Goal: Information Seeking & Learning: Learn about a topic

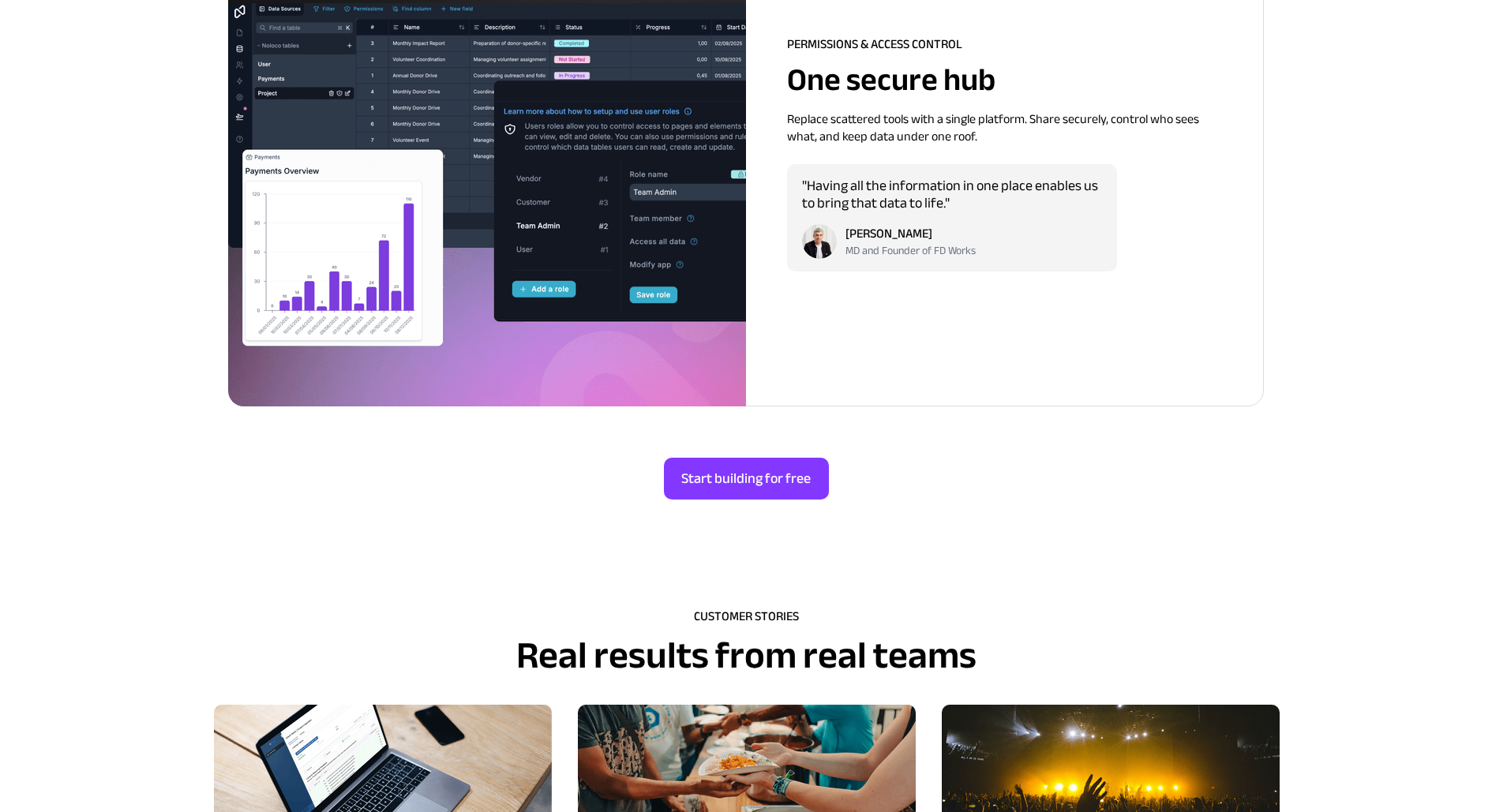
scroll to position [4456, 0]
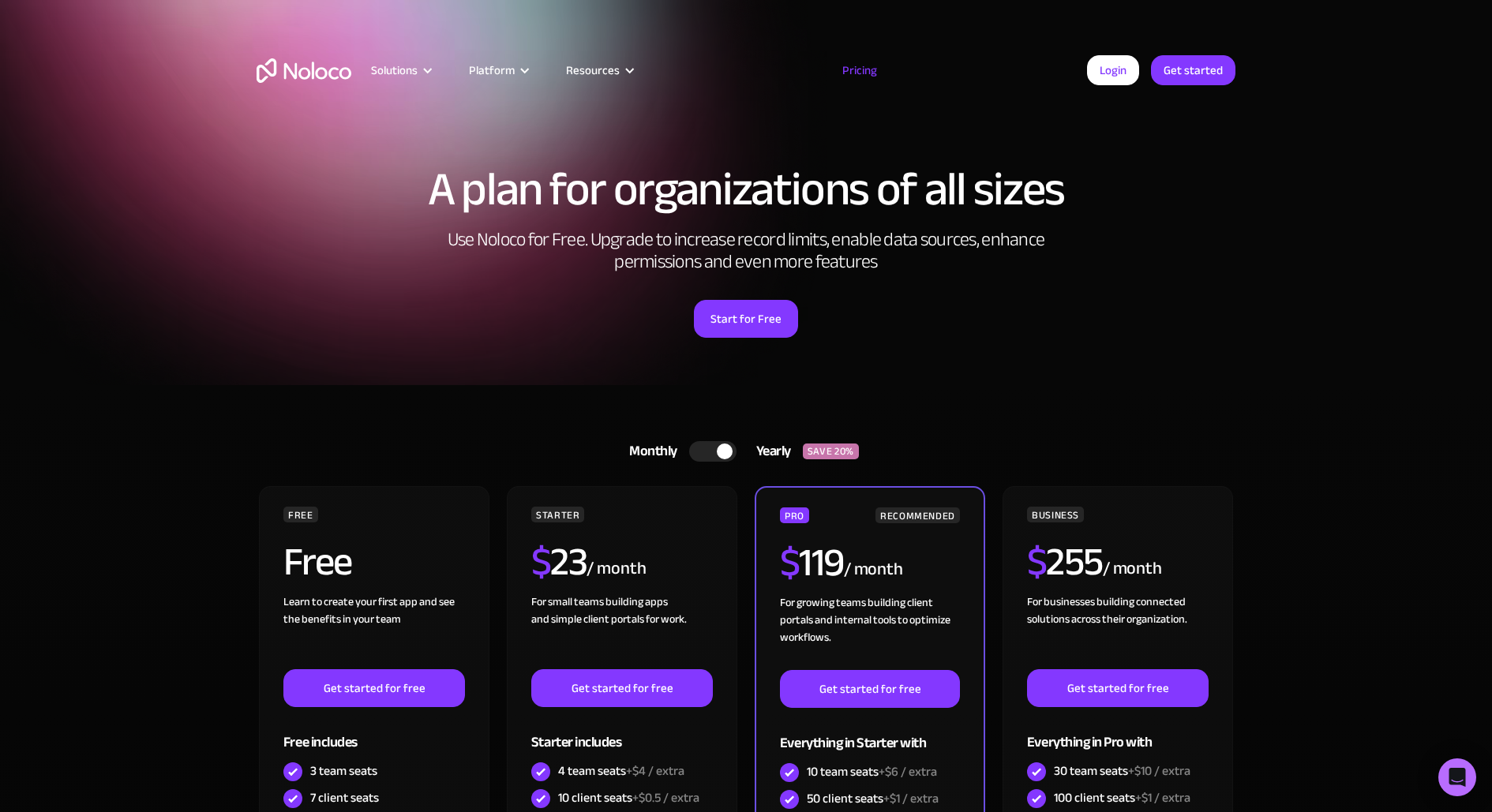
click at [710, 449] on div at bounding box center [713, 451] width 47 height 20
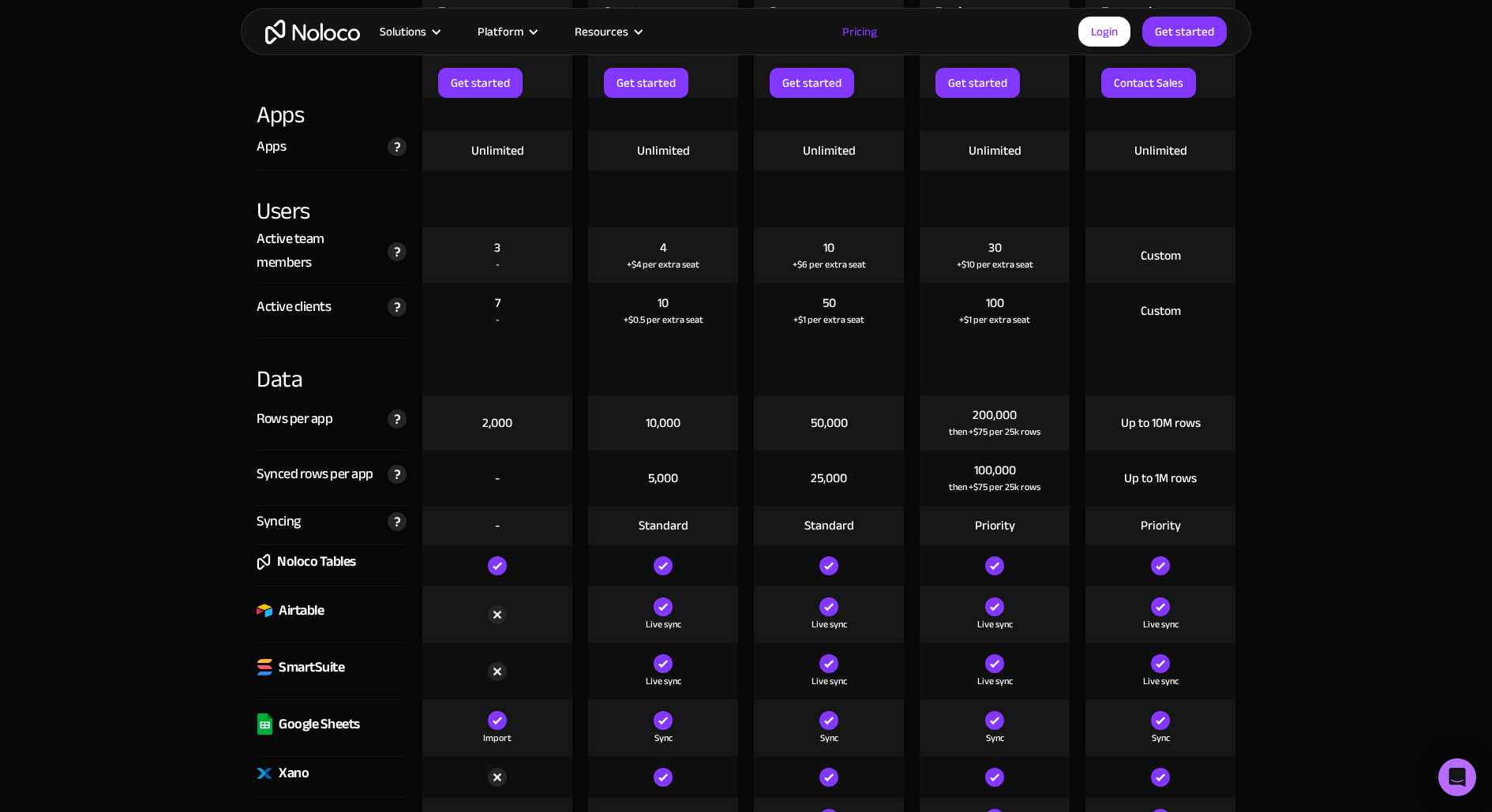
scroll to position [1851, 0]
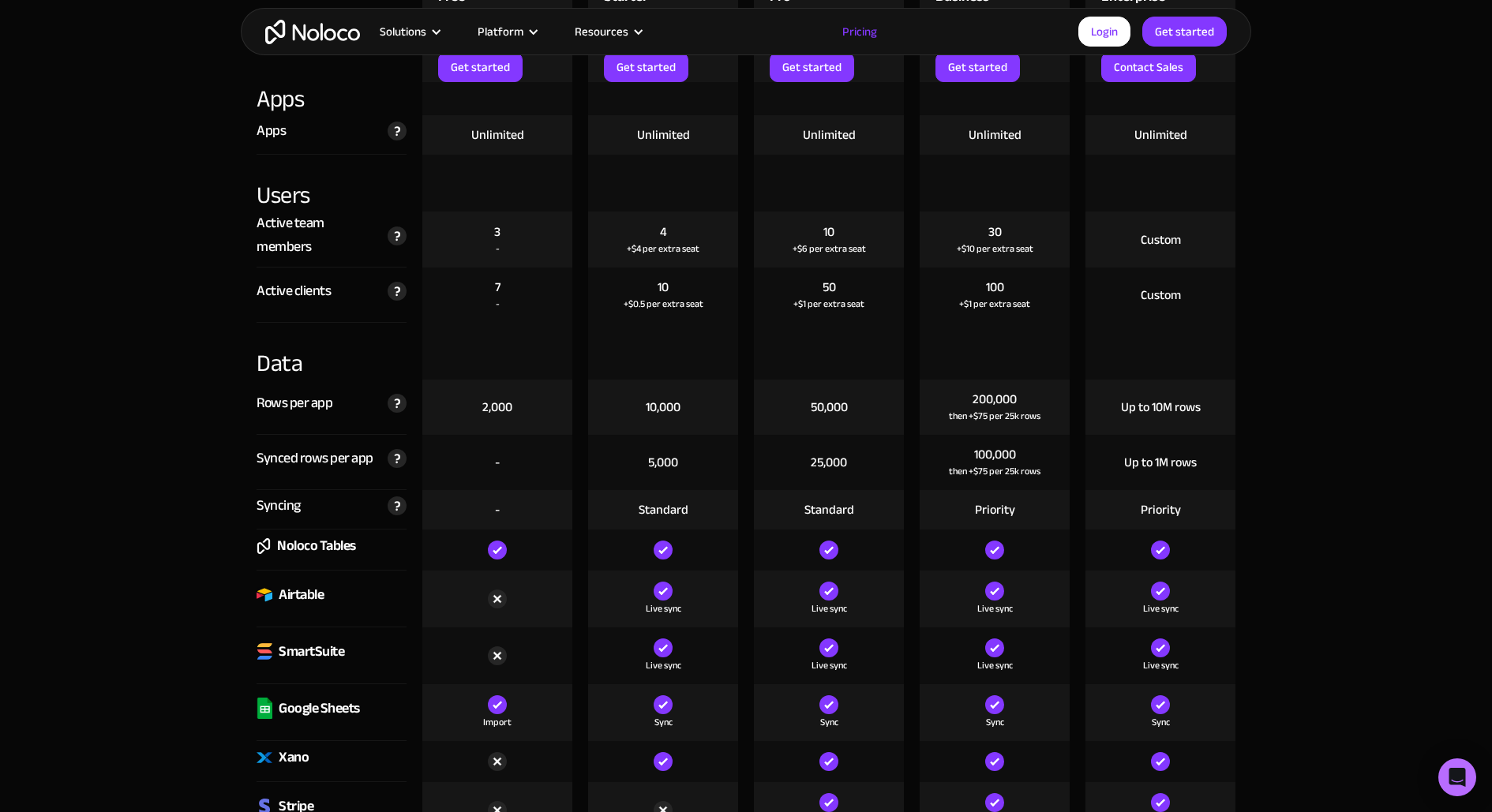
click at [829, 546] on img at bounding box center [829, 550] width 19 height 19
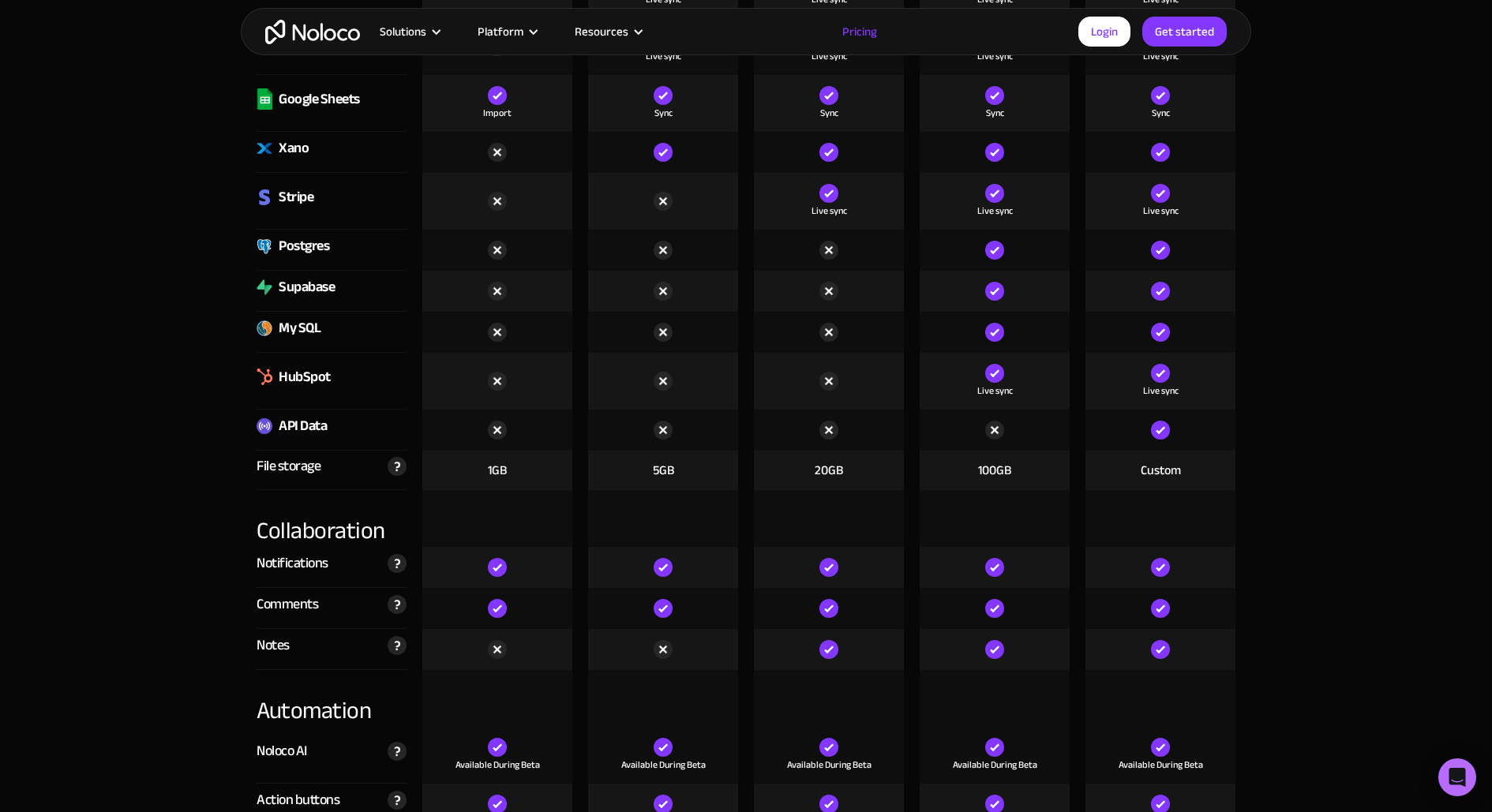
scroll to position [2865, 0]
